Goal: Information Seeking & Learning: Learn about a topic

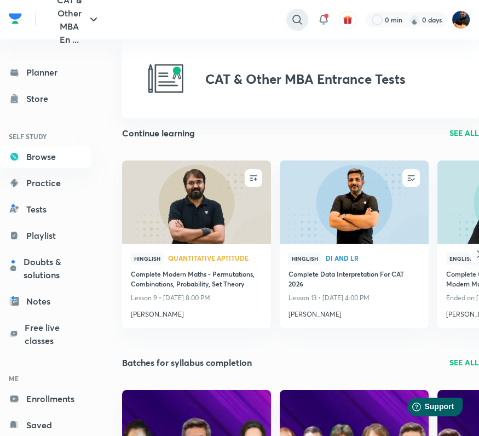
click at [294, 18] on icon at bounding box center [297, 19] width 13 height 13
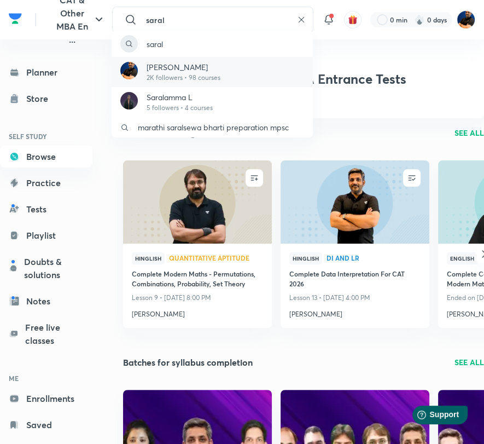
type input "saral"
click at [207, 67] on p "[PERSON_NAME]" at bounding box center [184, 66] width 74 height 11
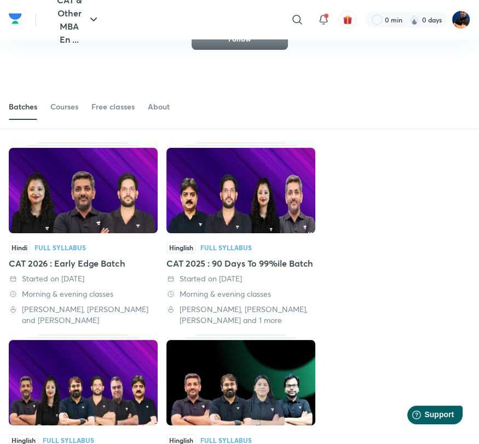
scroll to position [60, 0]
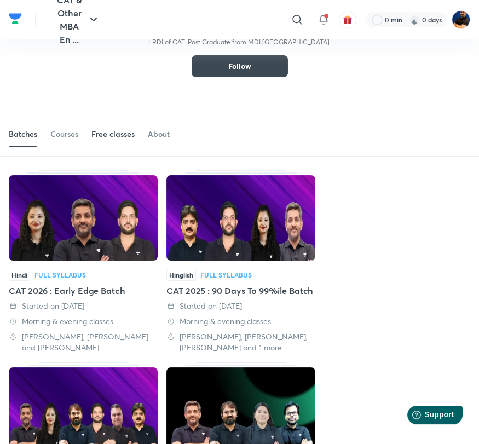
click at [130, 135] on div "Free classes" at bounding box center [112, 134] width 43 height 11
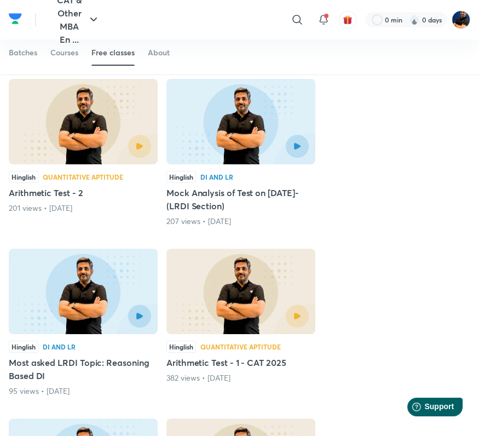
scroll to position [197, 0]
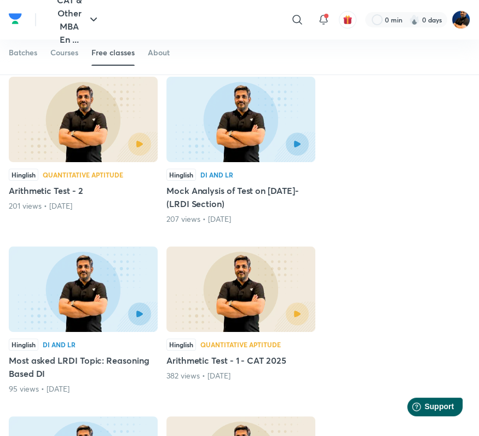
click at [236, 115] on img at bounding box center [240, 119] width 149 height 85
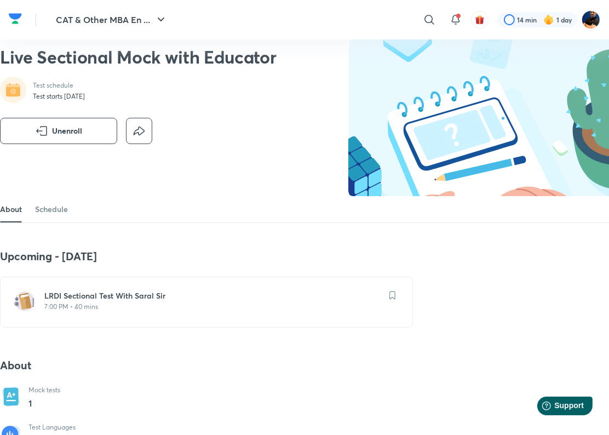
click at [105, 292] on h6 "LRDI Sectional Test With Saral Sir" at bounding box center [212, 295] width 337 height 11
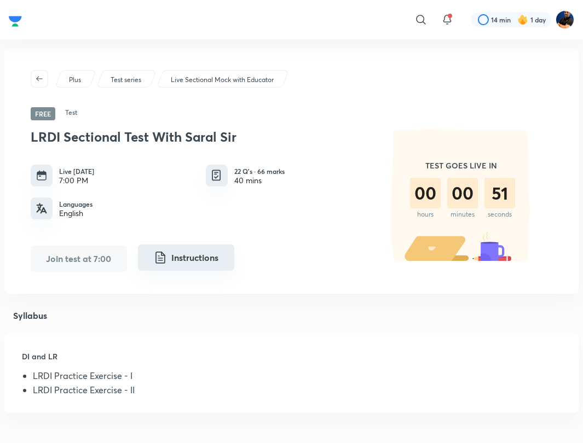
click at [191, 257] on button "Instructions" at bounding box center [186, 258] width 96 height 26
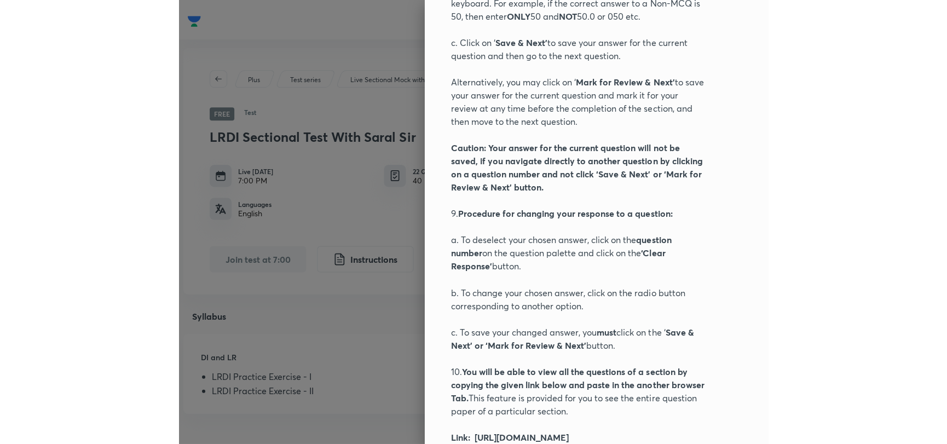
scroll to position [937, 0]
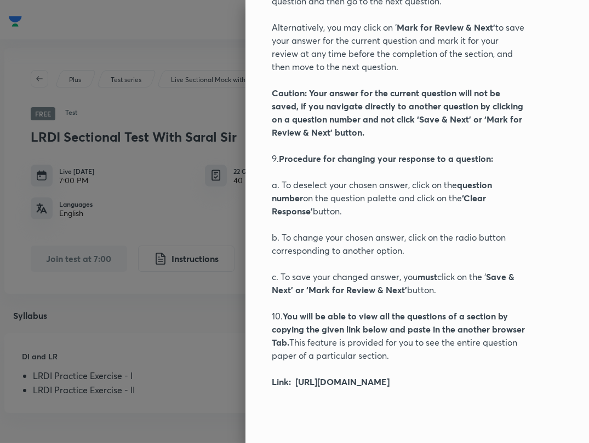
drag, startPoint x: 286, startPoint y: 367, endPoint x: 364, endPoint y: 390, distance: 80.7
drag, startPoint x: 286, startPoint y: 367, endPoint x: 376, endPoint y: 385, distance: 91.6
click at [376, 385] on p "Link: https://drive.google.com/drive/folders/1mXjYuRn0vPQPQt7mh3oxbmV8m7gMvr8h" at bounding box center [399, 382] width 254 height 13
click at [191, 326] on div at bounding box center [294, 221] width 589 height 443
